Goal: Information Seeking & Learning: Learn about a topic

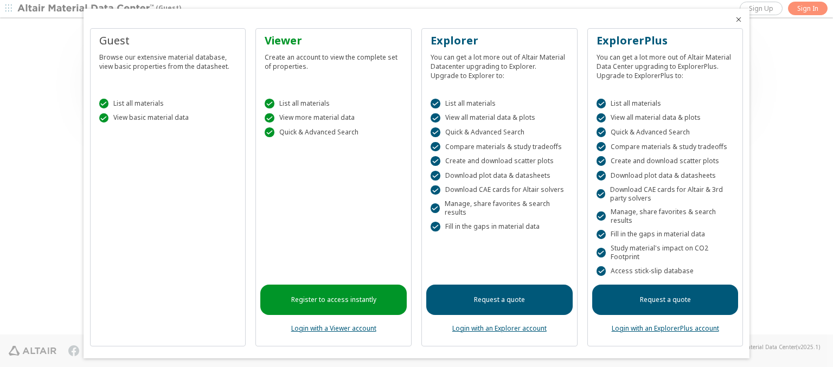
click at [734, 20] on icon "Close" at bounding box center [738, 19] width 9 height 9
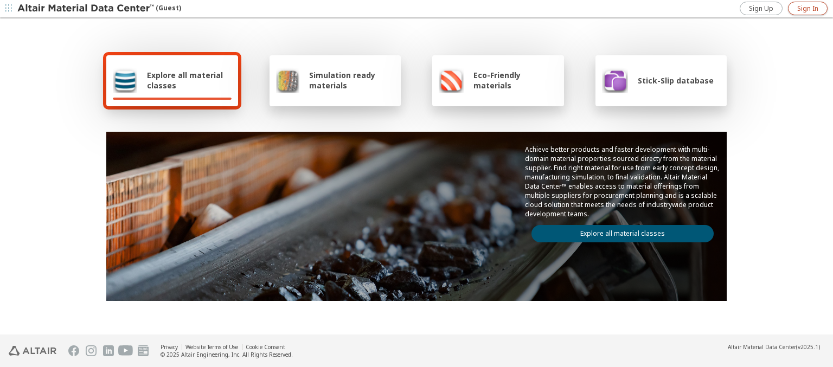
click at [807, 8] on span "Sign In" at bounding box center [807, 8] width 21 height 9
click at [86, 9] on img at bounding box center [86, 8] width 138 height 11
click at [185, 80] on span "Explore all material classes" at bounding box center [189, 80] width 85 height 21
click at [618, 231] on link "Explore all material classes" at bounding box center [622, 233] width 182 height 17
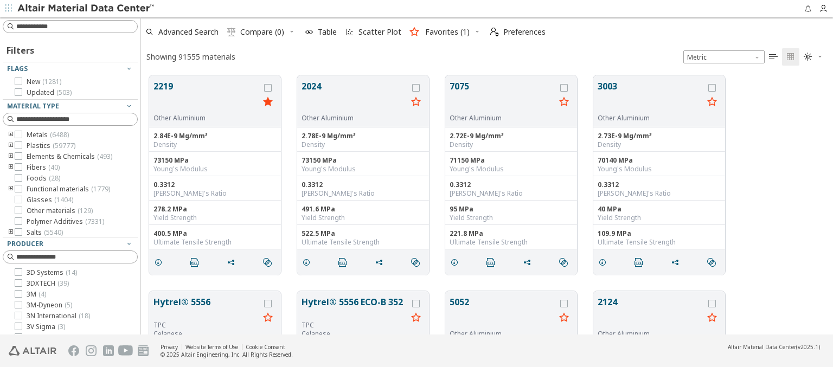
scroll to position [259, 683]
click at [372, 32] on span "Scatter Plot" at bounding box center [379, 32] width 43 height 8
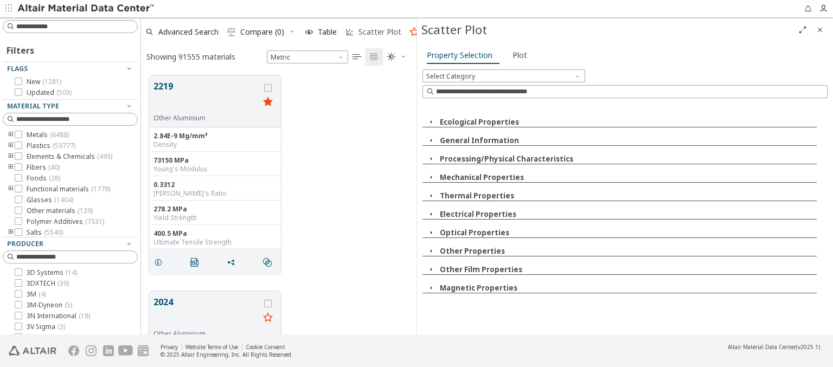
scroll to position [259, 267]
click at [430, 121] on icon "button" at bounding box center [431, 122] width 9 height 9
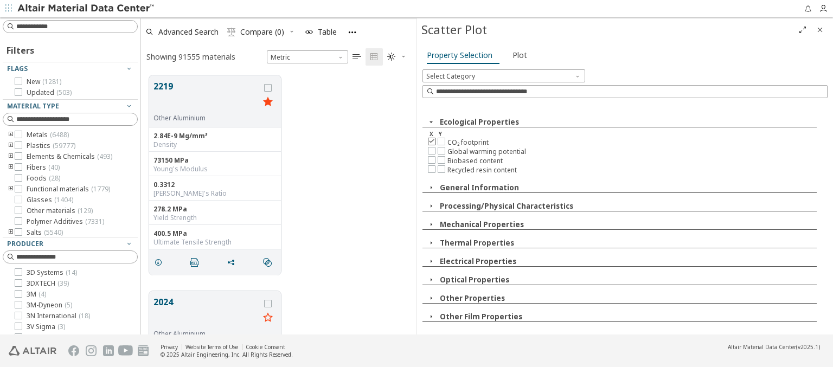
click at [431, 140] on icon at bounding box center [432, 141] width 8 height 8
click at [441, 167] on icon at bounding box center [442, 169] width 8 height 8
click at [517, 55] on span "Plot" at bounding box center [519, 55] width 15 height 17
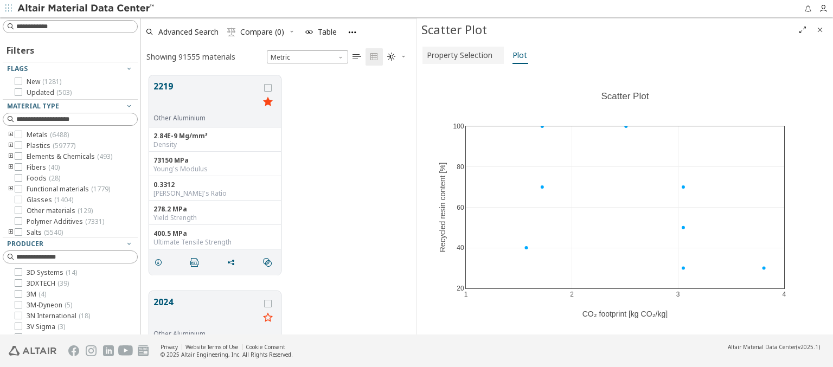
click at [461, 55] on span "Property Selection" at bounding box center [460, 55] width 66 height 17
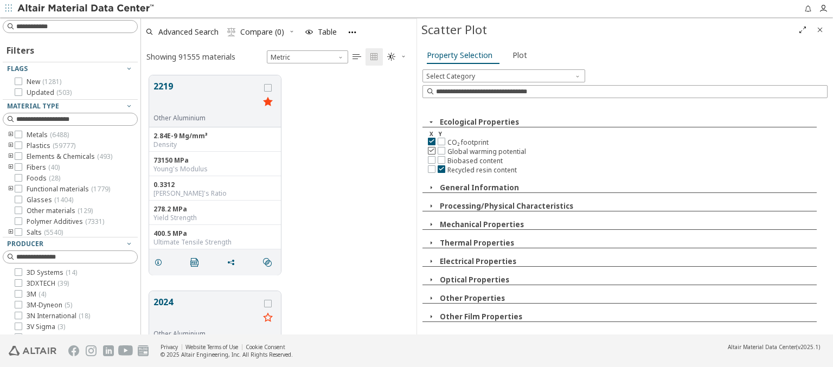
click at [431, 150] on icon at bounding box center [432, 150] width 8 height 8
click at [441, 158] on icon at bounding box center [442, 160] width 8 height 8
click at [517, 55] on span "Plot" at bounding box center [519, 55] width 15 height 17
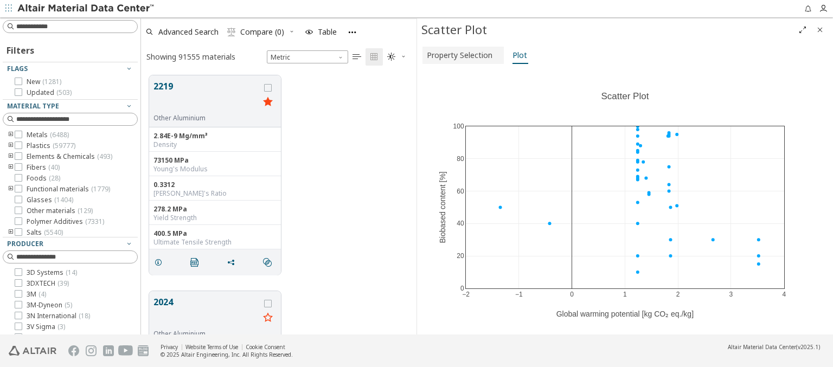
click at [461, 55] on span "Property Selection" at bounding box center [460, 55] width 66 height 17
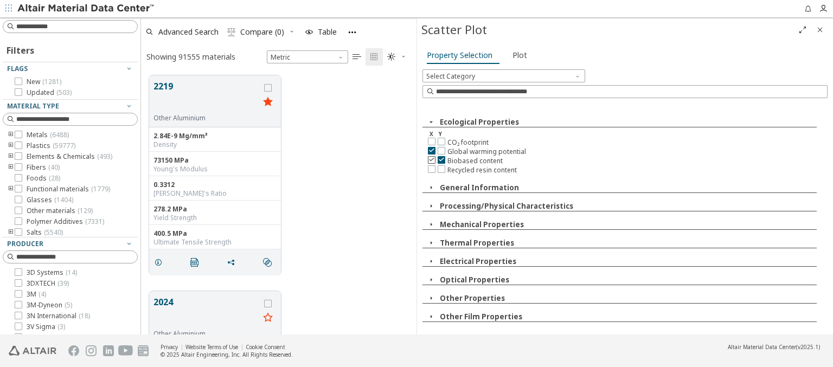
click at [431, 158] on icon at bounding box center [432, 160] width 8 height 8
click at [441, 150] on icon at bounding box center [442, 150] width 8 height 8
click at [517, 55] on span "Plot" at bounding box center [519, 55] width 15 height 17
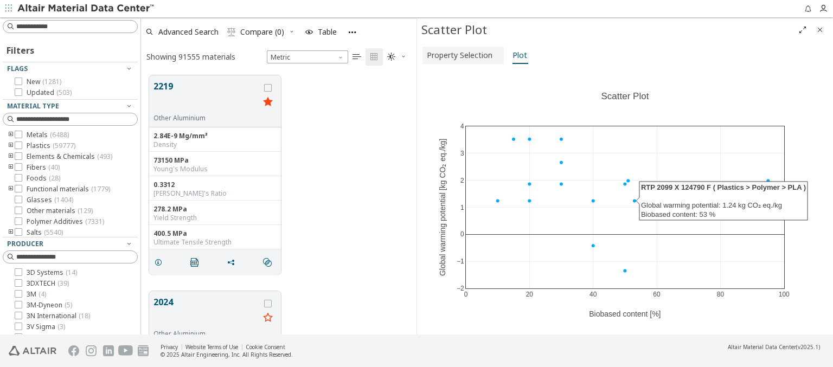
click at [461, 55] on span "Property Selection" at bounding box center [460, 55] width 66 height 17
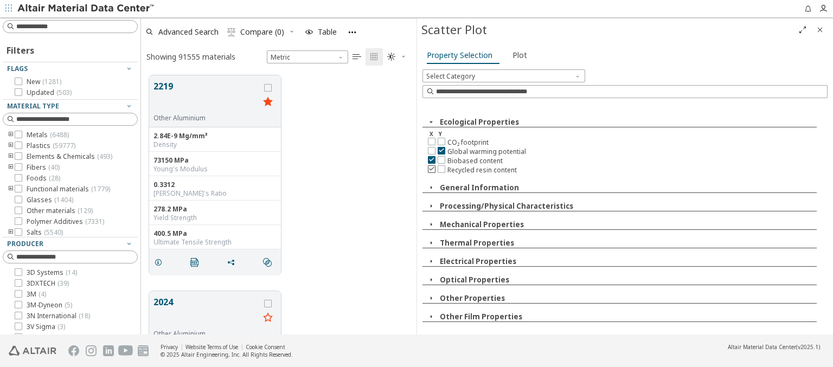
click at [431, 167] on icon at bounding box center [432, 169] width 8 height 8
click at [441, 140] on icon at bounding box center [442, 141] width 8 height 8
click at [517, 55] on span "Plot" at bounding box center [519, 55] width 15 height 17
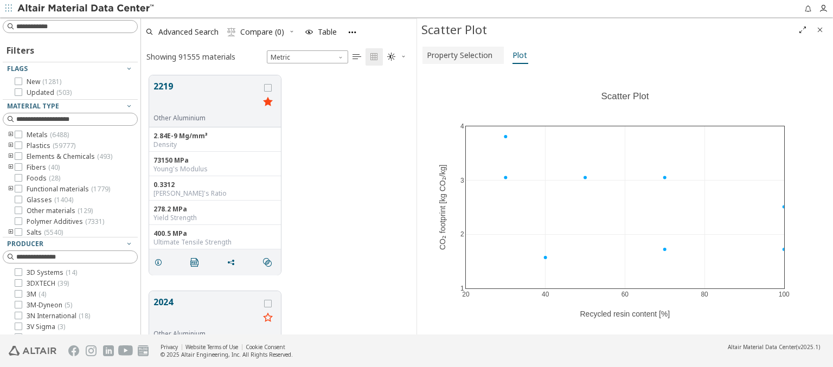
click at [461, 55] on span "Property Selection" at bounding box center [460, 55] width 66 height 17
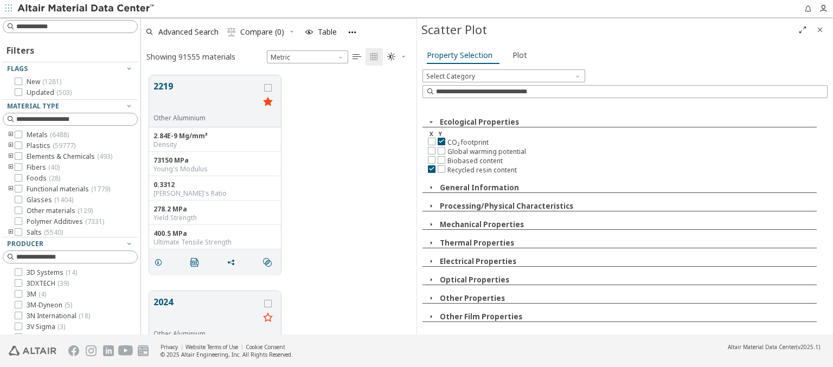
click at [86, 9] on img at bounding box center [86, 8] width 138 height 11
